Goal: Task Accomplishment & Management: Use online tool/utility

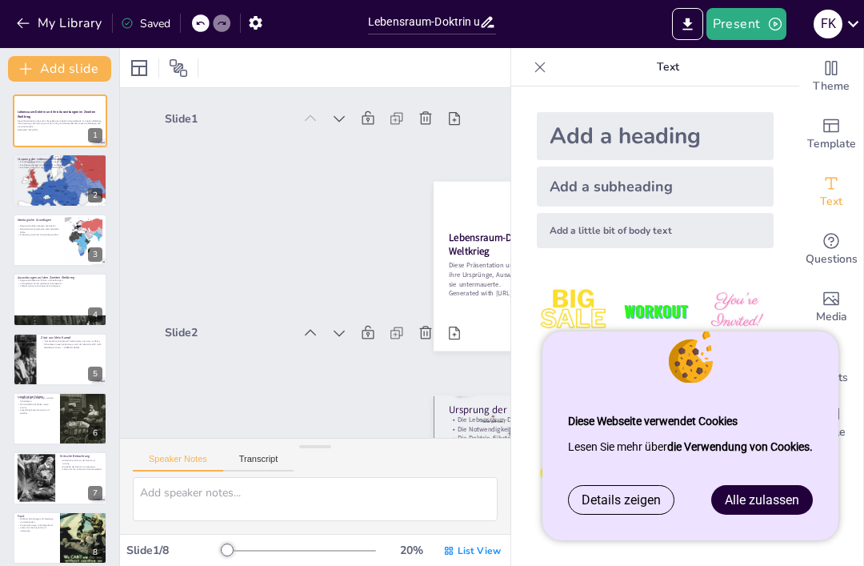
click at [773, 499] on span "Alle zulassen" at bounding box center [762, 499] width 74 height 15
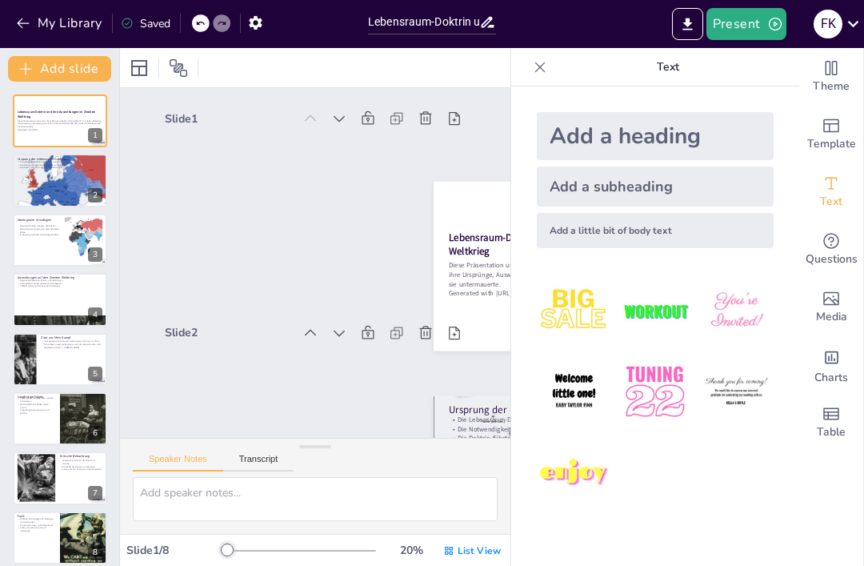
click at [54, 186] on div at bounding box center [60, 180] width 94 height 86
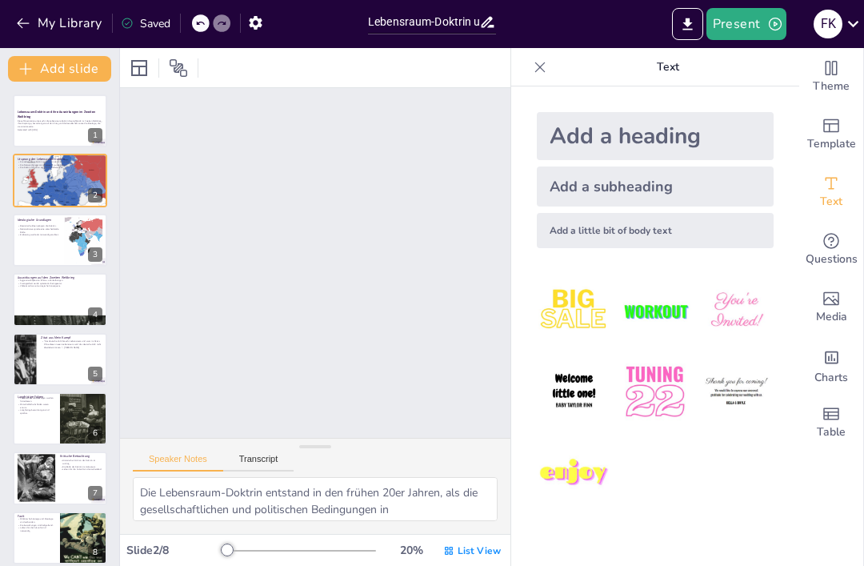
scroll to position [217, 0]
click at [61, 134] on div at bounding box center [60, 120] width 94 height 53
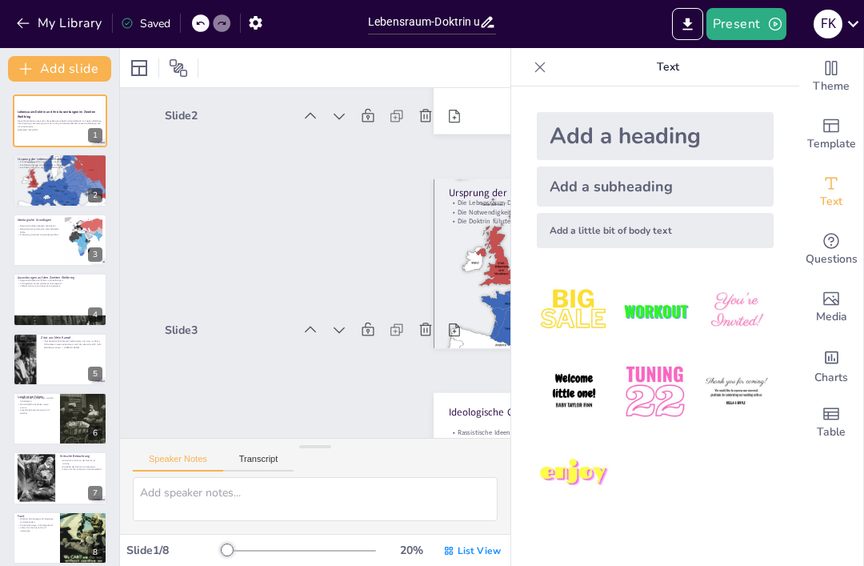
scroll to position [3, 0]
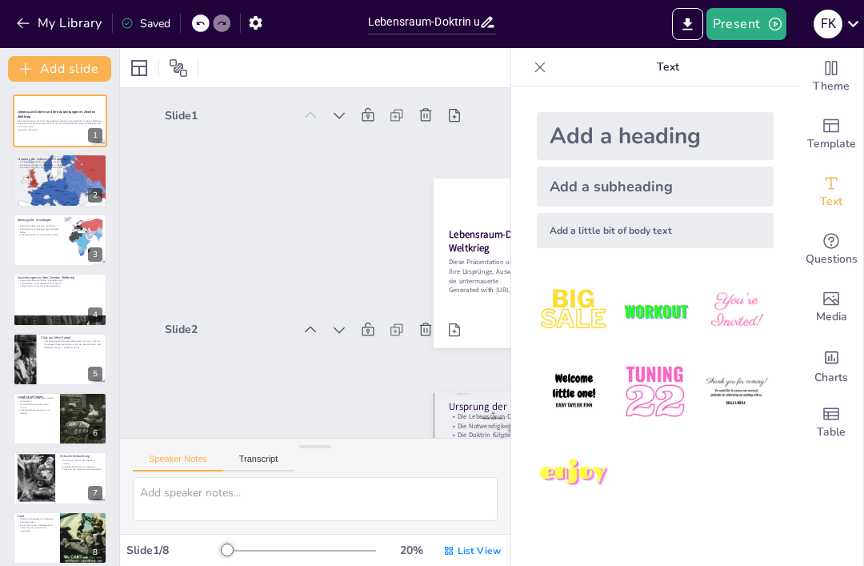
click at [42, 178] on div at bounding box center [60, 180] width 94 height 86
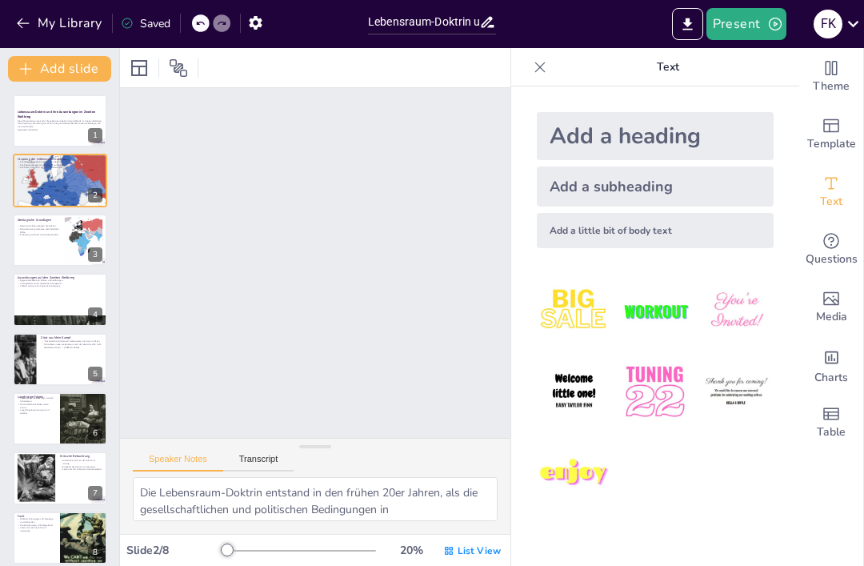
scroll to position [217, 0]
click at [55, 236] on div "Rassistische Ideen prägten die Doktrin. Nationalismus spielte eine entscheidend…" at bounding box center [39, 230] width 42 height 14
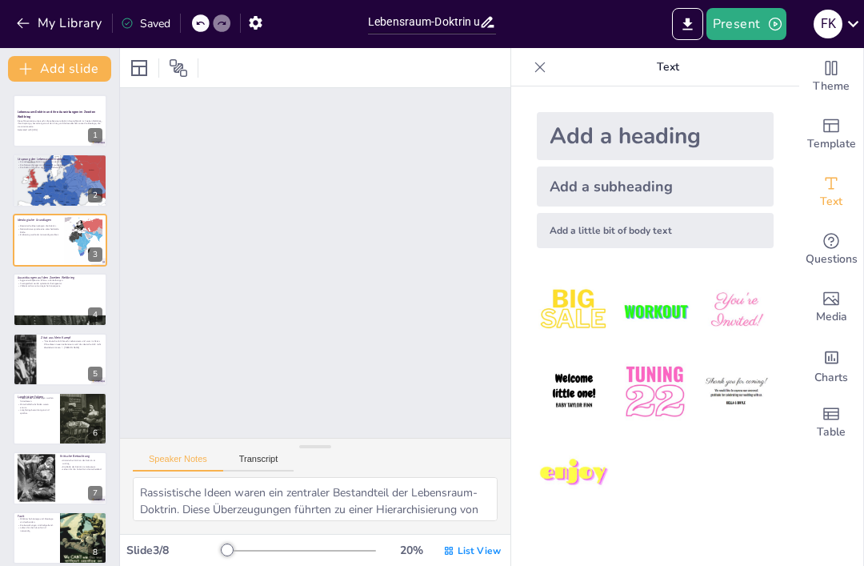
scroll to position [431, 0]
click at [38, 125] on p "Diese Präsentation untersucht die Lebensraum-Doktrin Deutschlands im Zweiten We…" at bounding box center [60, 123] width 85 height 9
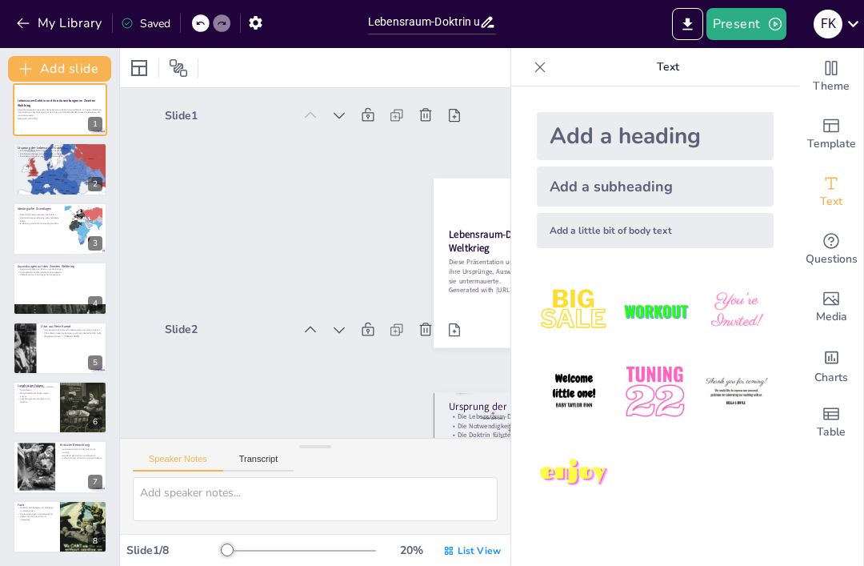
scroll to position [11, 0]
click at [32, 508] on p "Militärische Strategie und Ideologie sind verbunden." at bounding box center [37, 509] width 38 height 6
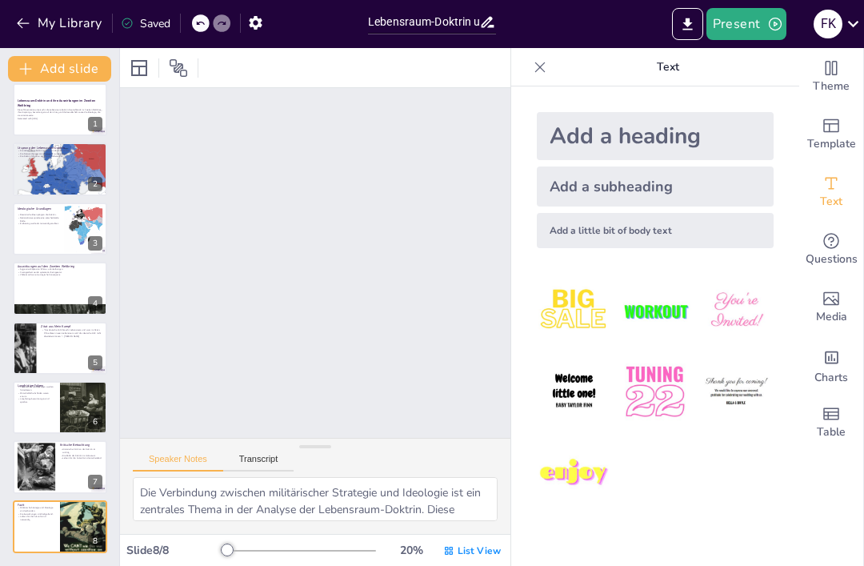
scroll to position [1412, 0]
click at [26, 280] on div at bounding box center [60, 288] width 94 height 53
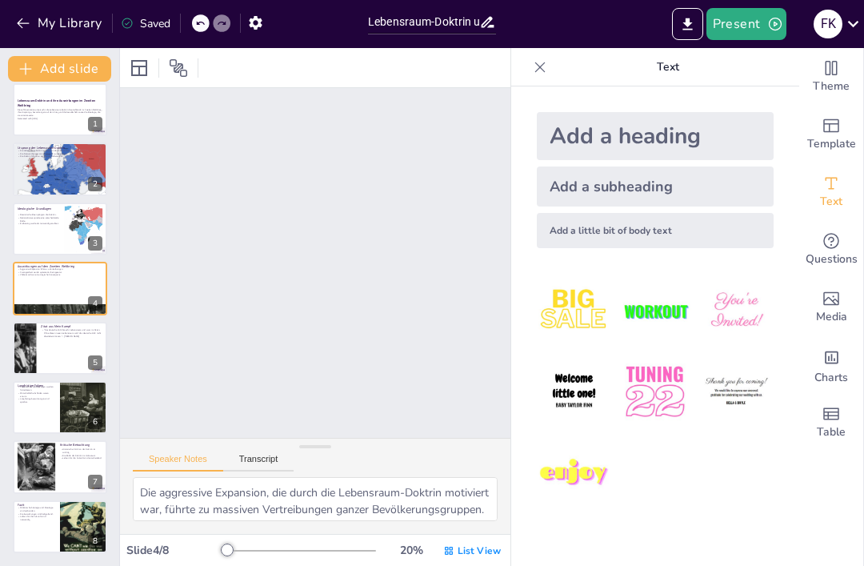
scroll to position [645, 0]
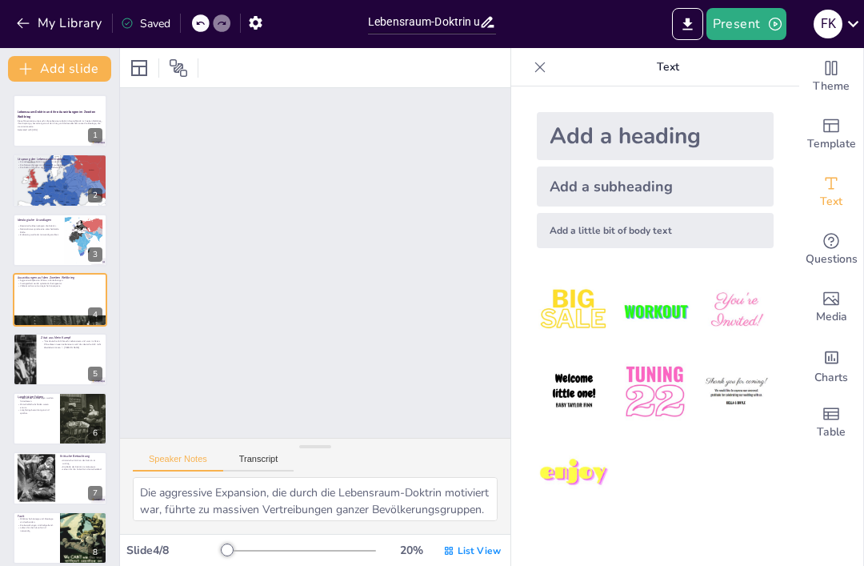
click at [39, 352] on div at bounding box center [60, 359] width 94 height 53
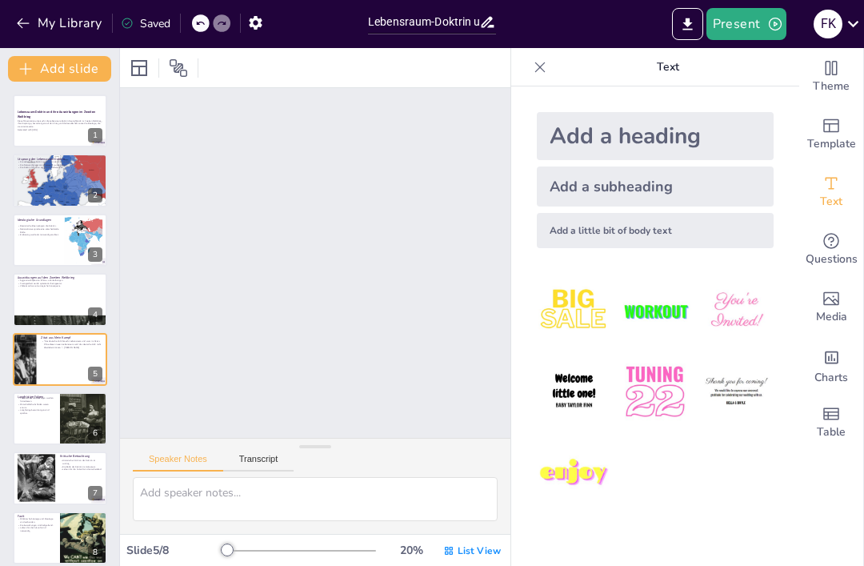
scroll to position [0, 0]
click at [40, 120] on p "Diese Präsentation untersucht die Lebensraum-Doktrin Deutschlands im Zweiten We…" at bounding box center [60, 123] width 85 height 9
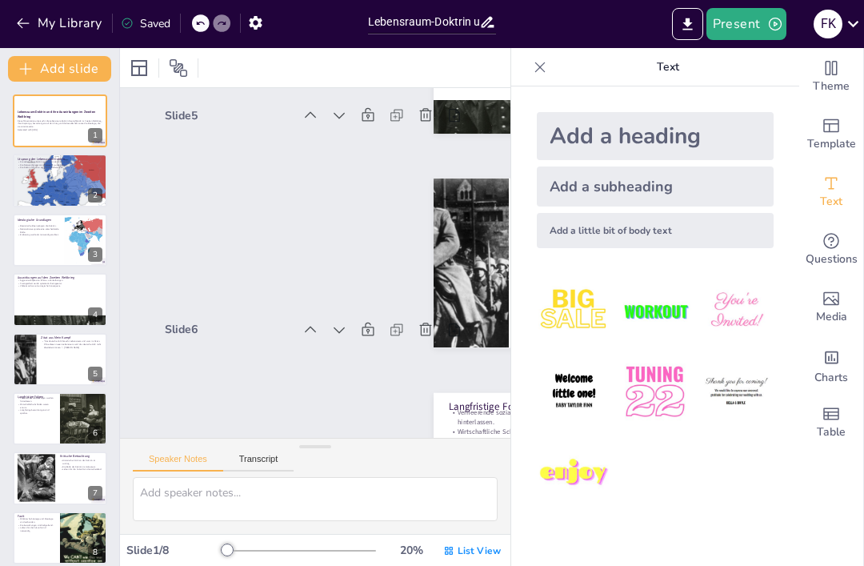
scroll to position [3, 0]
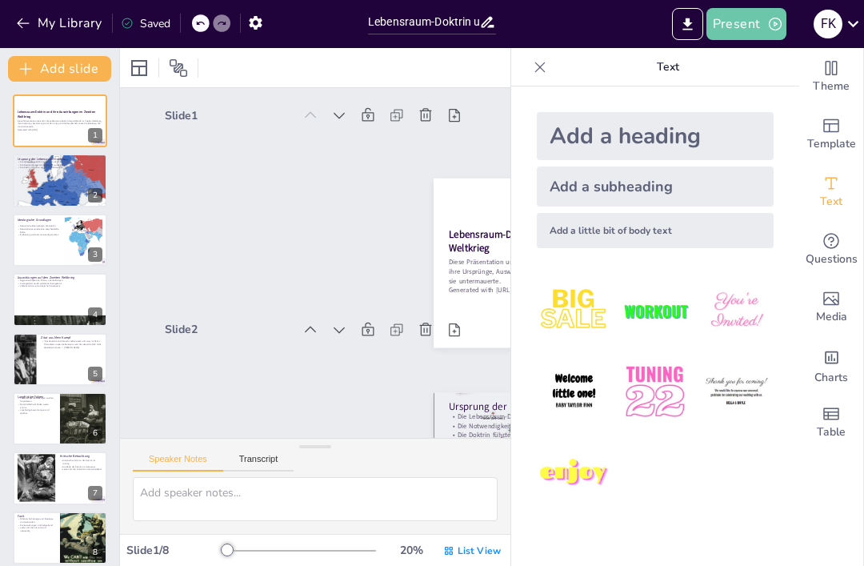
click at [766, 22] on button "Present" at bounding box center [747, 24] width 80 height 32
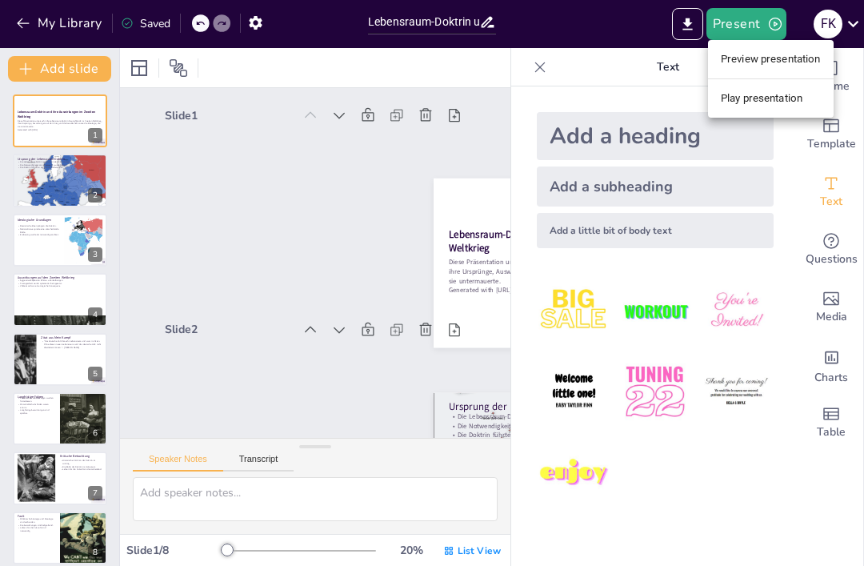
click at [804, 54] on li "Preview presentation" at bounding box center [771, 59] width 126 height 26
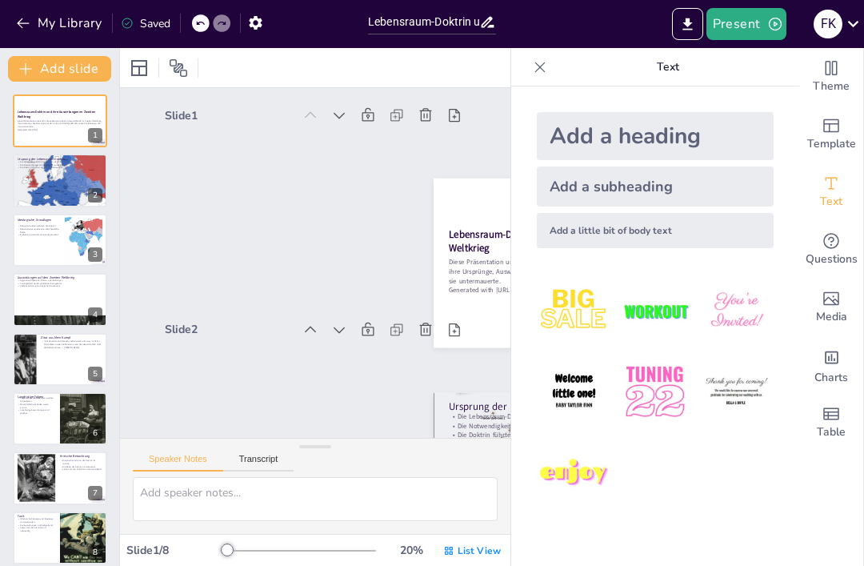
click at [695, 21] on icon "Export to PowerPoint" at bounding box center [687, 24] width 17 height 17
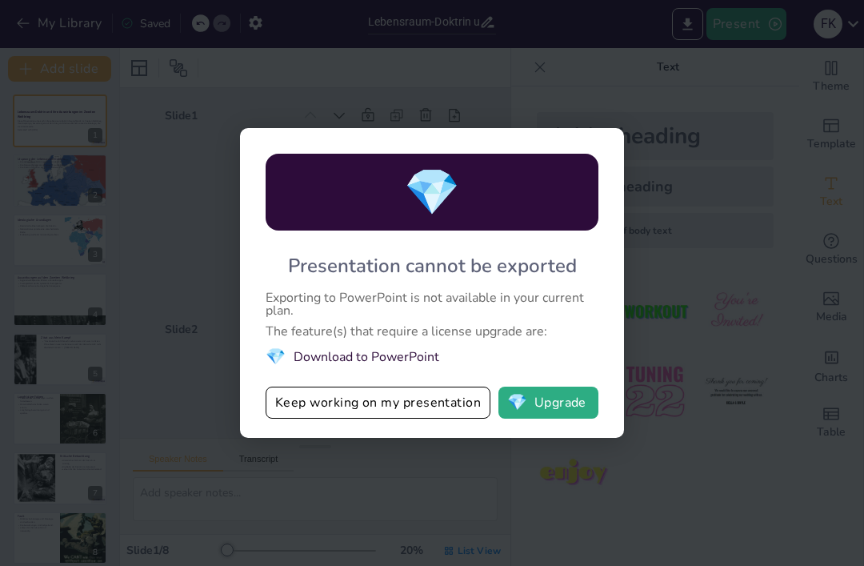
click at [455, 393] on button "Keep working on my presentation" at bounding box center [378, 403] width 225 height 32
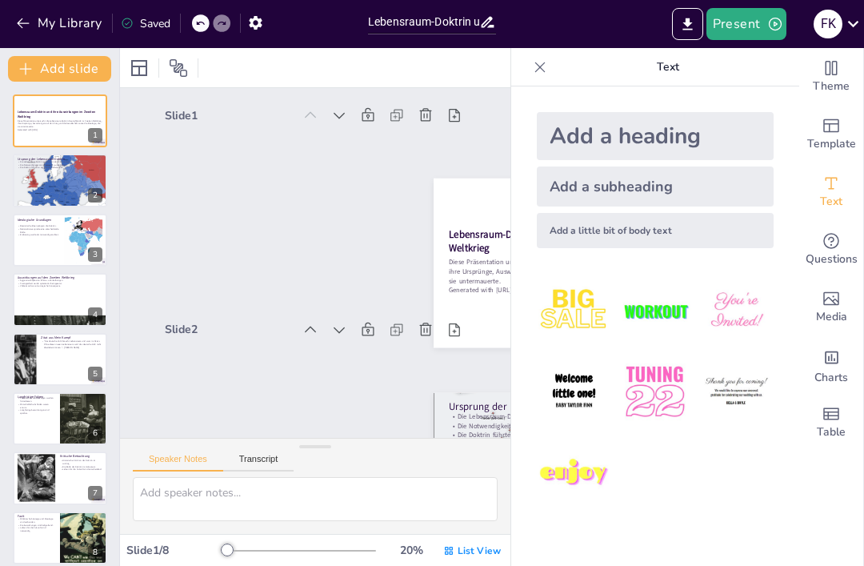
click at [737, 18] on button "Present" at bounding box center [747, 24] width 80 height 32
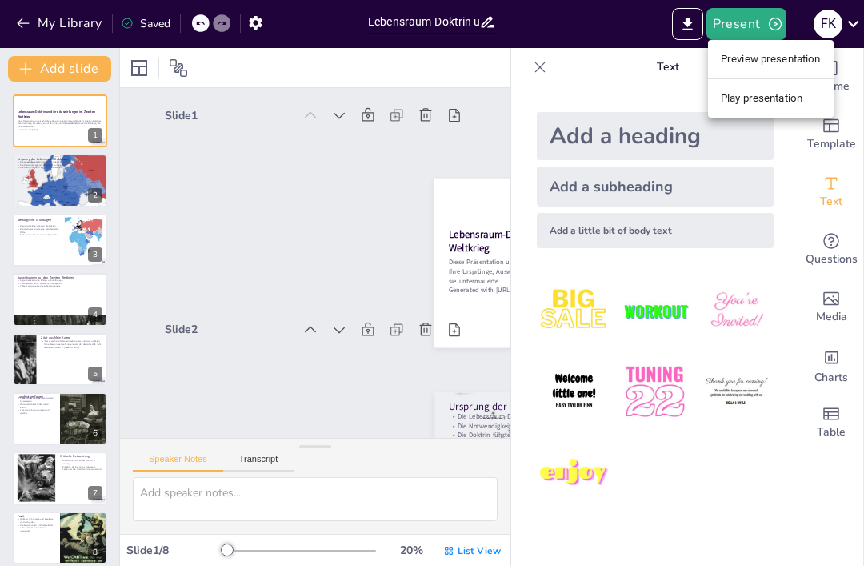
click at [775, 55] on li "Preview presentation" at bounding box center [771, 59] width 126 height 26
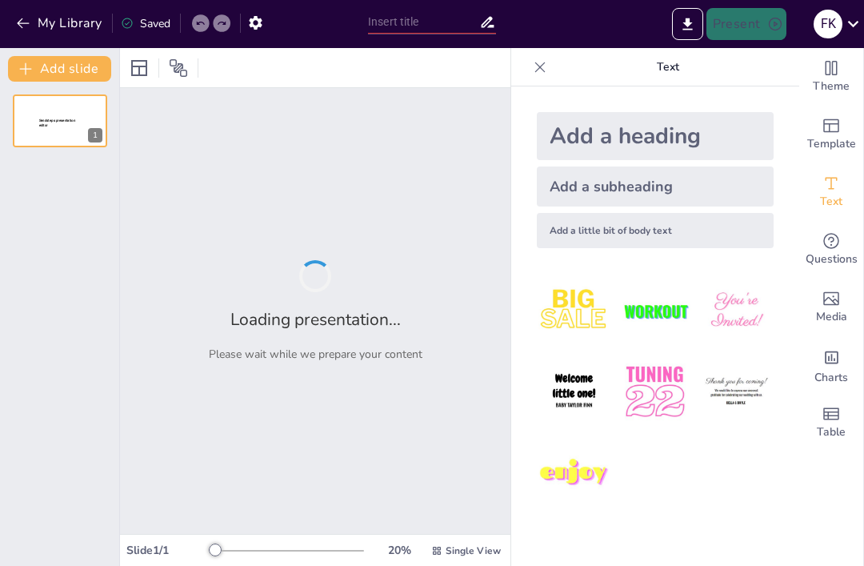
type input "Lebensraum-Doktrin und ihre Auswirkungen im Zweiten Weltkrieg"
